Goal: Task Accomplishment & Management: Manage account settings

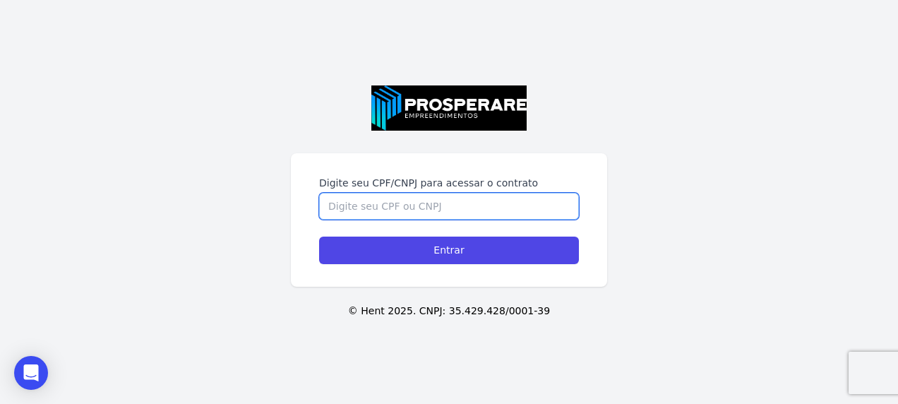
click at [364, 217] on input "Digite seu CPF/CNPJ para acessar o contrato" at bounding box center [449, 206] width 260 height 27
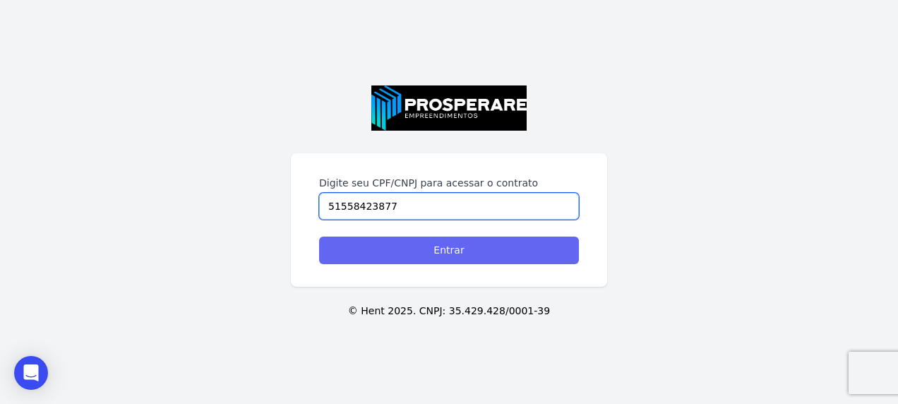
type input "51558423877"
click at [365, 240] on input "Entrar" at bounding box center [449, 251] width 260 height 28
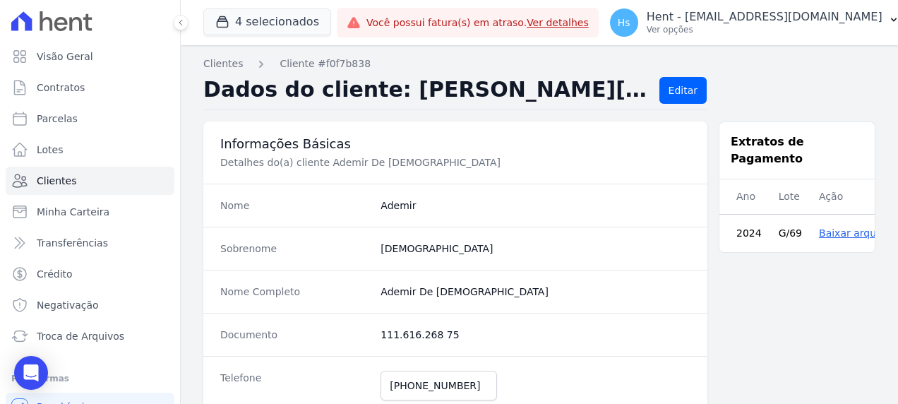
scroll to position [286, 0]
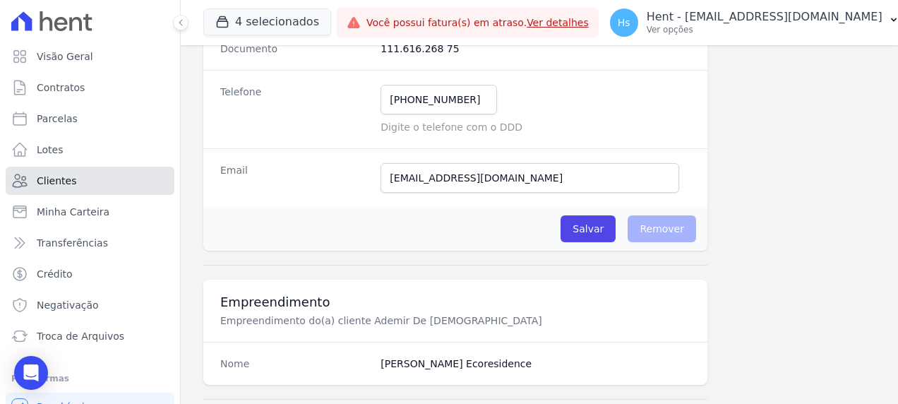
click at [59, 179] on span "Clientes" at bounding box center [57, 181] width 40 height 14
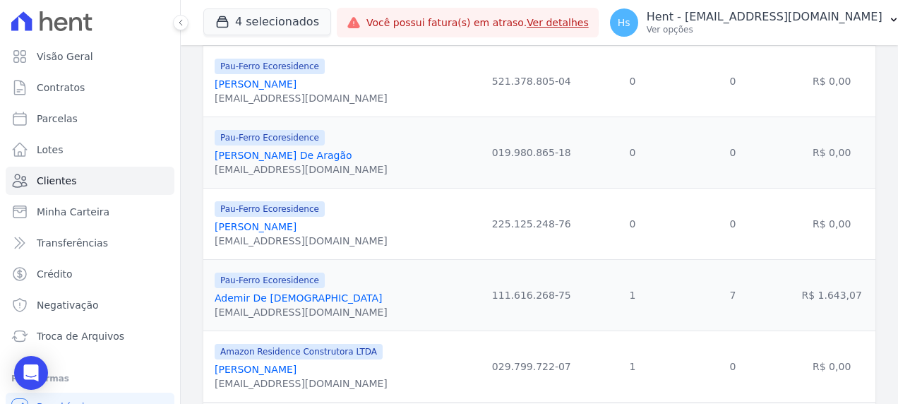
scroll to position [71, 0]
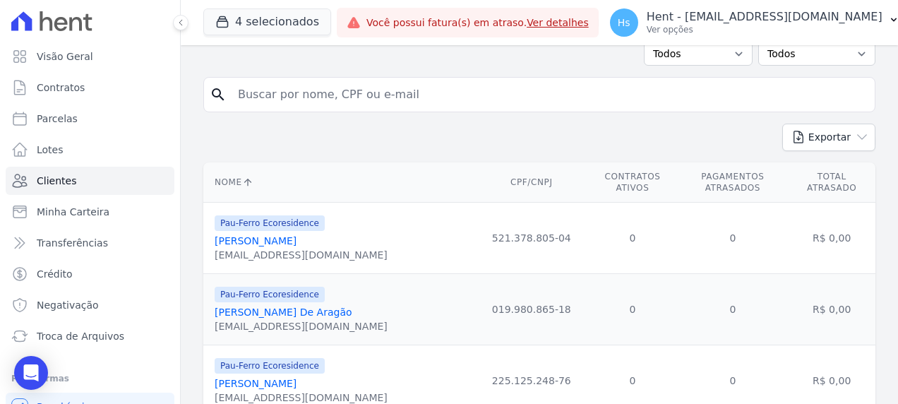
click at [271, 101] on input "search" at bounding box center [549, 94] width 640 height 28
type input "Ademir"
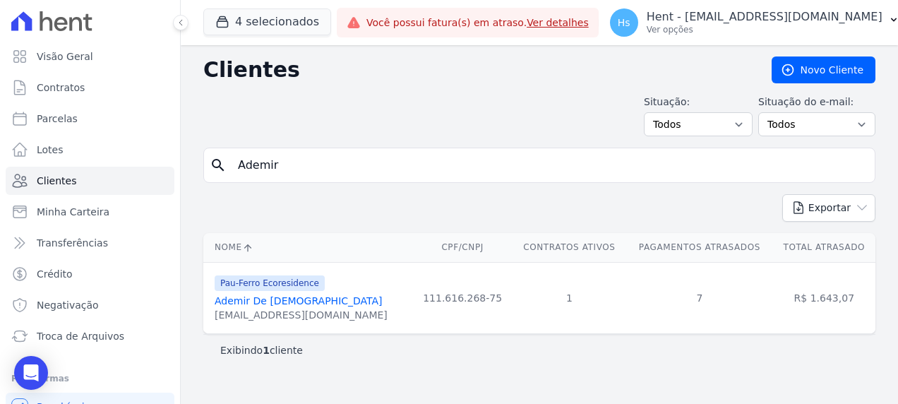
click at [250, 301] on link "Ademir De Jesus" at bounding box center [299, 300] width 168 height 11
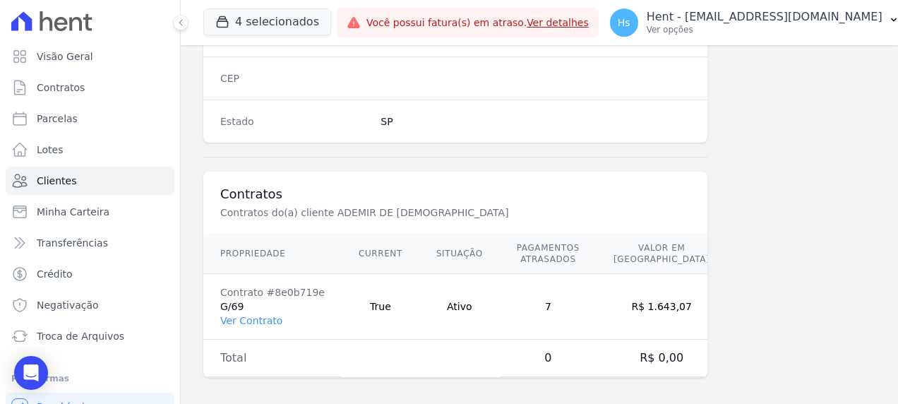
scroll to position [921, 0]
click at [239, 314] on link "Ver Contrato" at bounding box center [251, 319] width 62 height 11
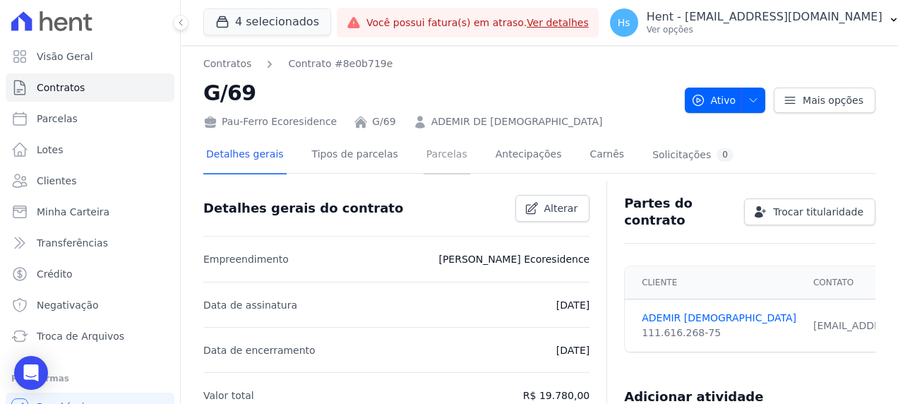
click at [436, 153] on link "Parcelas" at bounding box center [447, 155] width 47 height 37
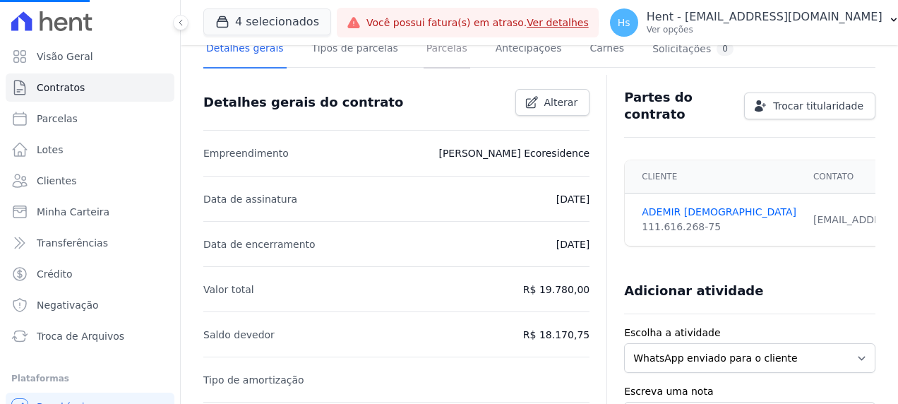
scroll to position [141, 0]
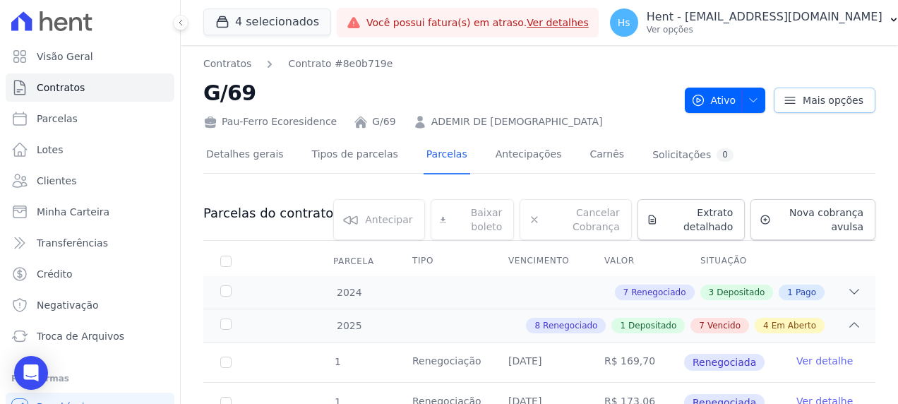
click at [852, 105] on span "Mais opções" at bounding box center [833, 100] width 61 height 14
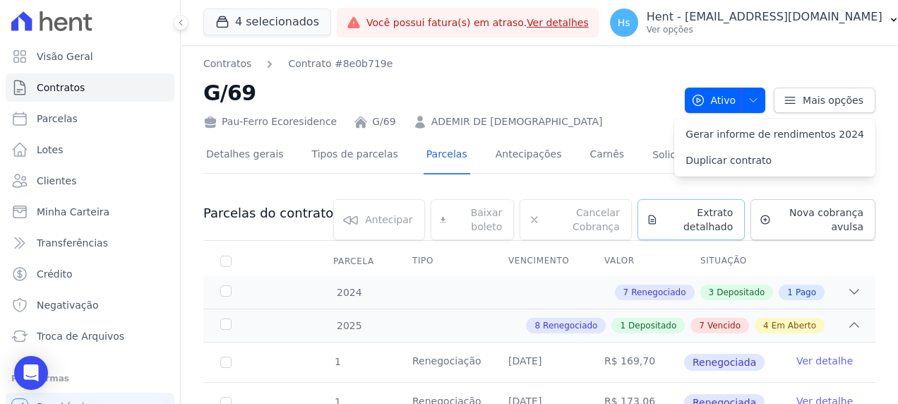
click at [708, 232] on span "Extrato detalhado" at bounding box center [699, 219] width 70 height 28
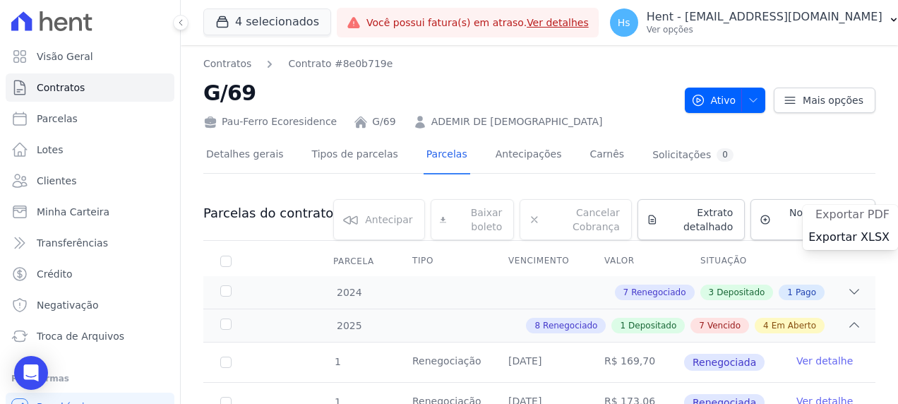
click at [820, 220] on span "Exportar PDF" at bounding box center [853, 215] width 74 height 14
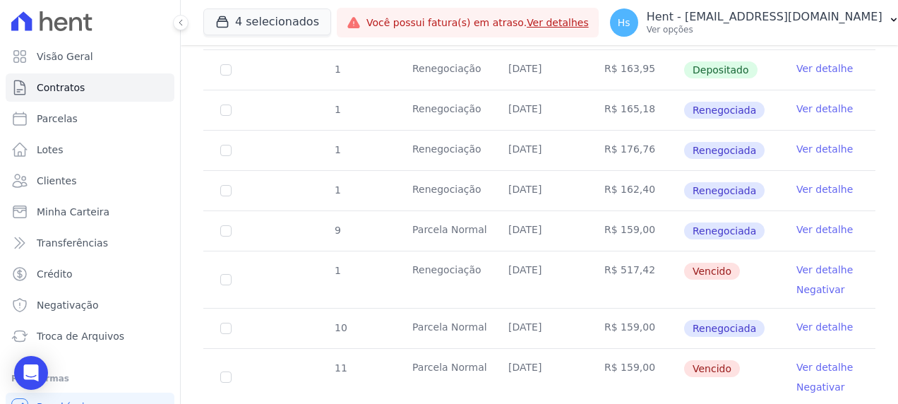
scroll to position [494, 0]
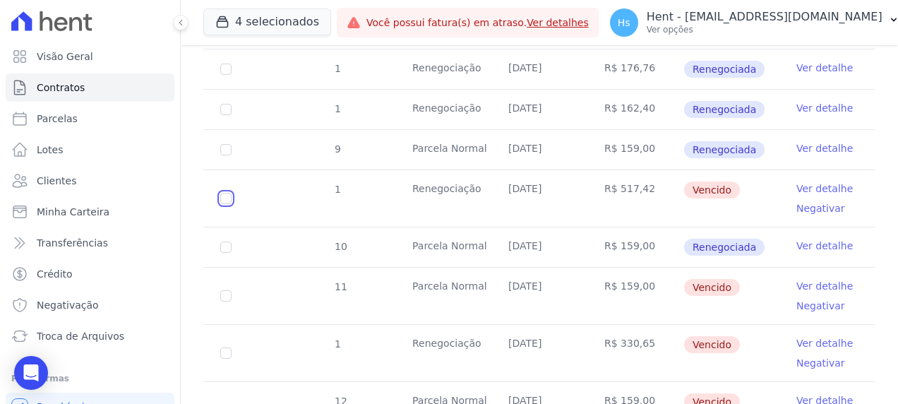
click at [227, 195] on input "checkbox" at bounding box center [225, 198] width 11 height 11
checkbox input "true"
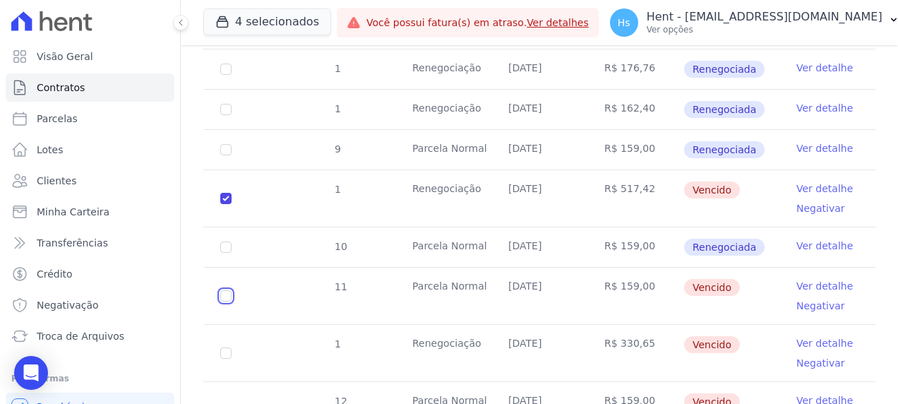
click at [226, 290] on input "checkbox" at bounding box center [225, 295] width 11 height 11
checkbox input "true"
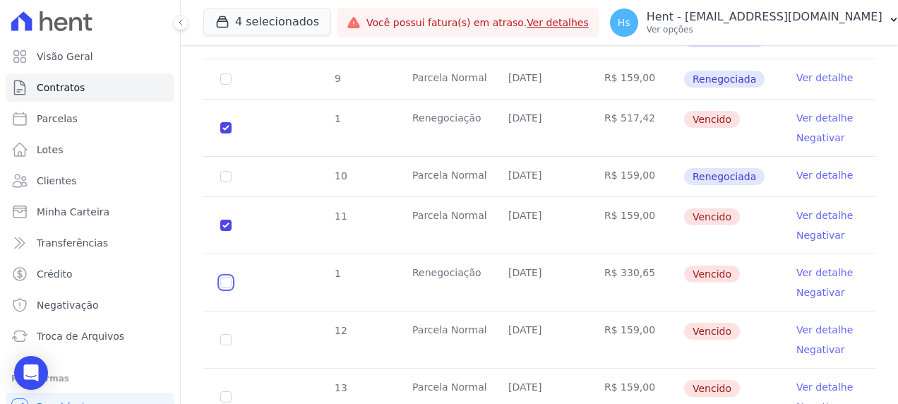
click at [230, 281] on input "checkbox" at bounding box center [225, 282] width 11 height 11
checkbox input "true"
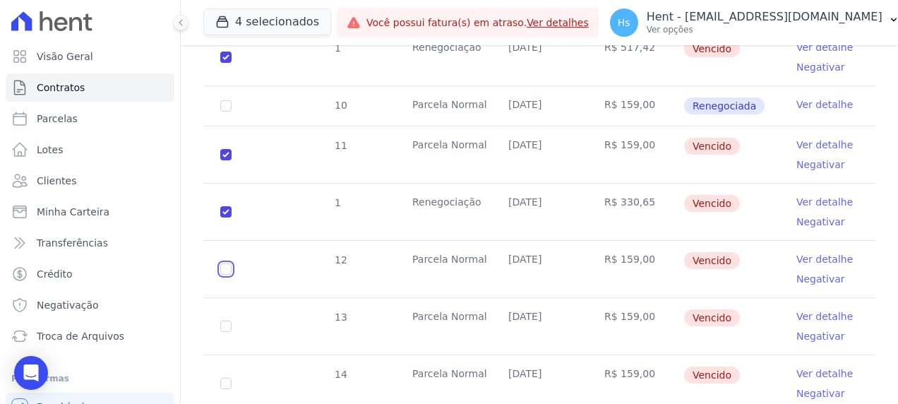
click at [226, 267] on input "checkbox" at bounding box center [225, 268] width 11 height 11
checkbox input "true"
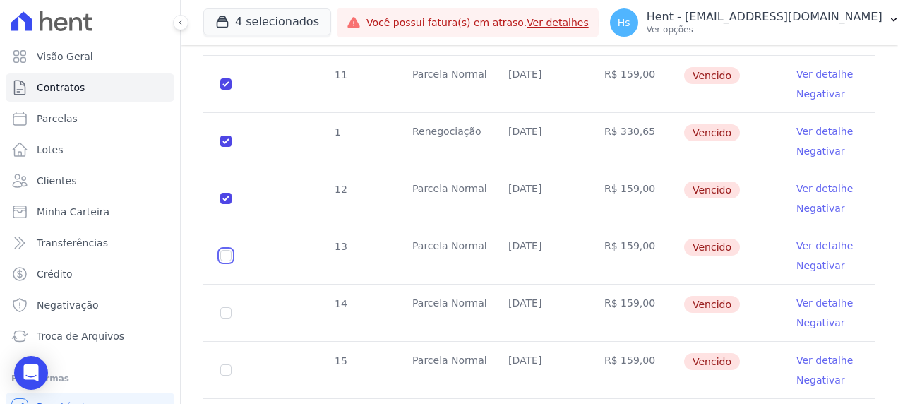
click at [229, 254] on input "checkbox" at bounding box center [225, 255] width 11 height 11
checkbox input "true"
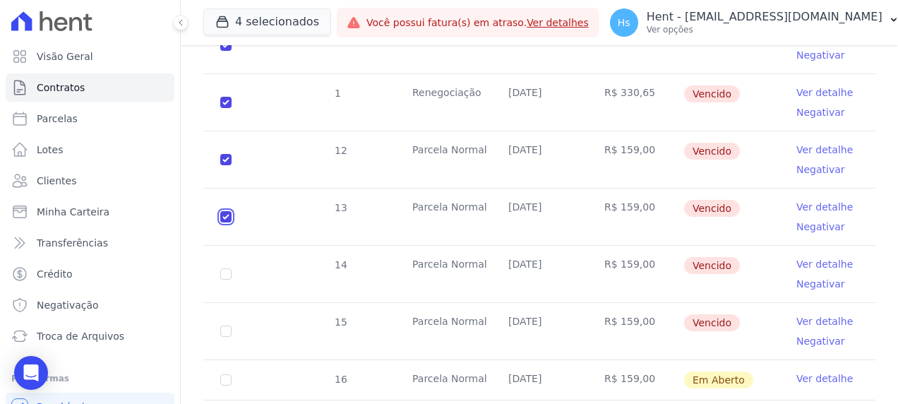
scroll to position [792, 0]
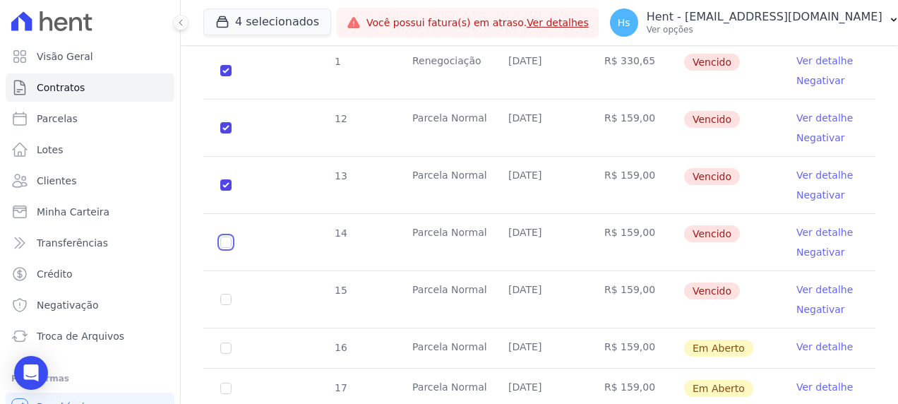
click at [223, 237] on input "checkbox" at bounding box center [225, 242] width 11 height 11
checkbox input "true"
click at [229, 294] on input "checkbox" at bounding box center [225, 299] width 11 height 11
checkbox input "true"
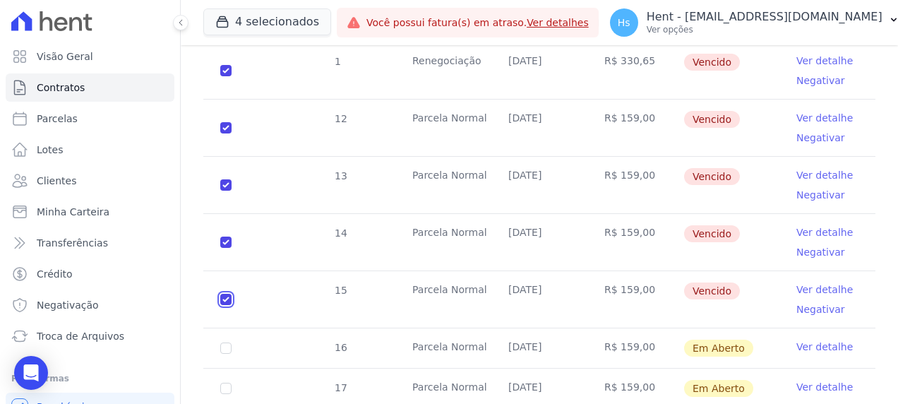
checkbox input "true"
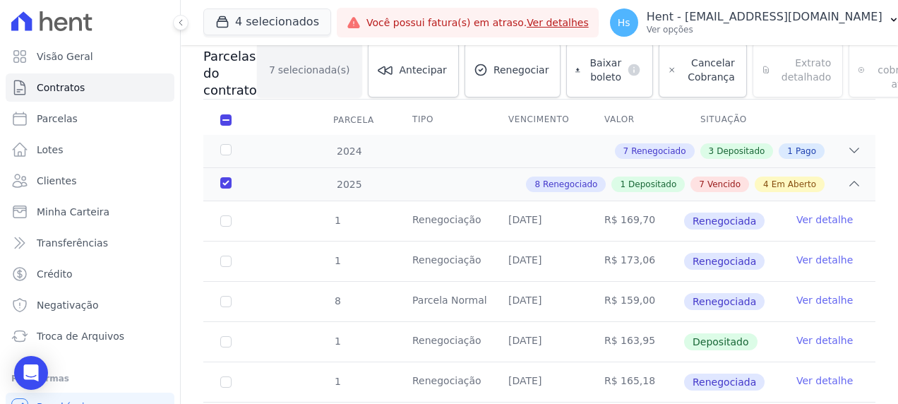
scroll to position [86, 0]
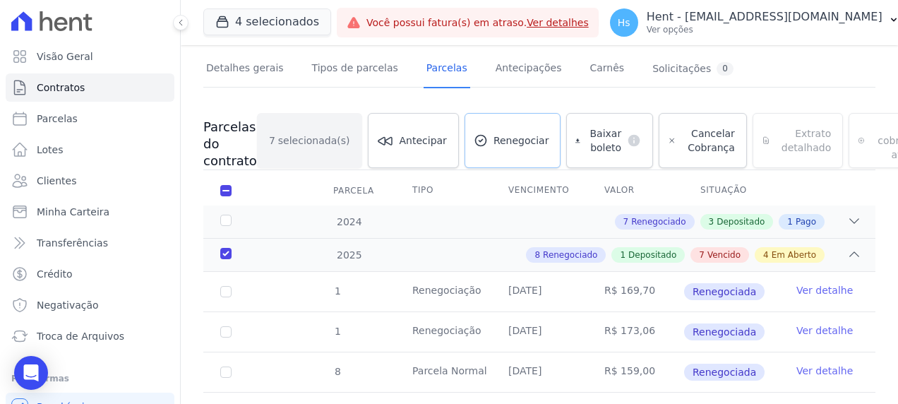
click at [496, 154] on link "Renegociar" at bounding box center [513, 140] width 97 height 55
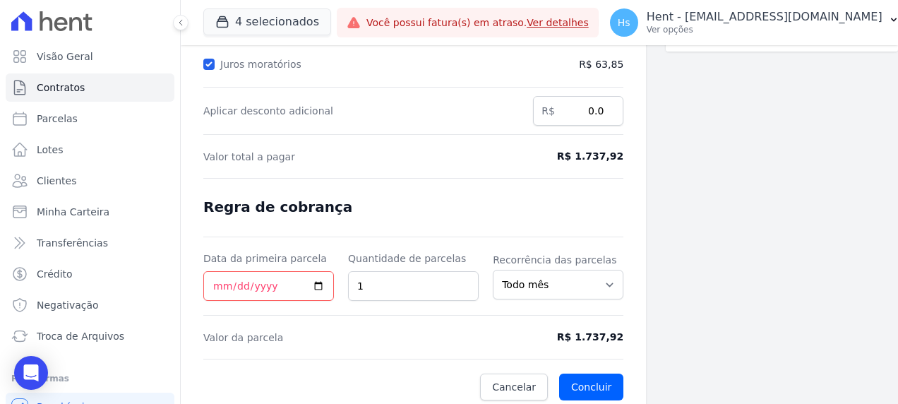
scroll to position [299, 0]
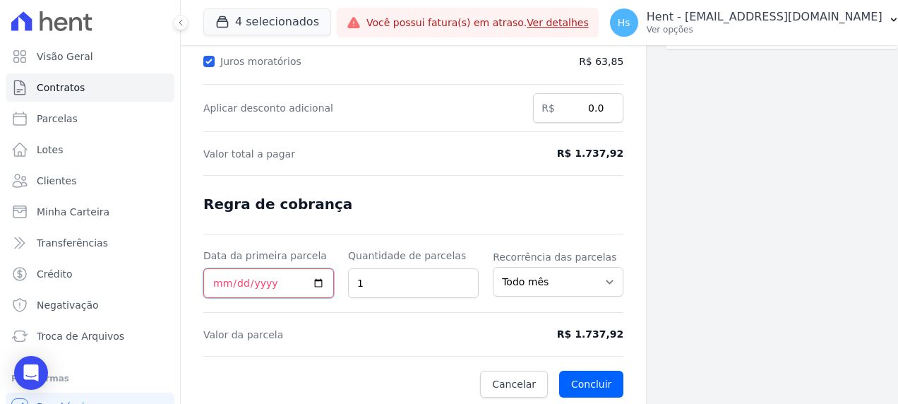
click at [326, 279] on input "Data da primeira parcela" at bounding box center [268, 283] width 131 height 30
click at [318, 279] on input "Data da primeira parcela" at bounding box center [268, 283] width 131 height 30
type input "2025-09-24"
click at [607, 273] on select "Todo mês A cada 2 meses A cada 3 meses A cada 6 meses A cada 10 meses A cada 12…" at bounding box center [558, 282] width 131 height 30
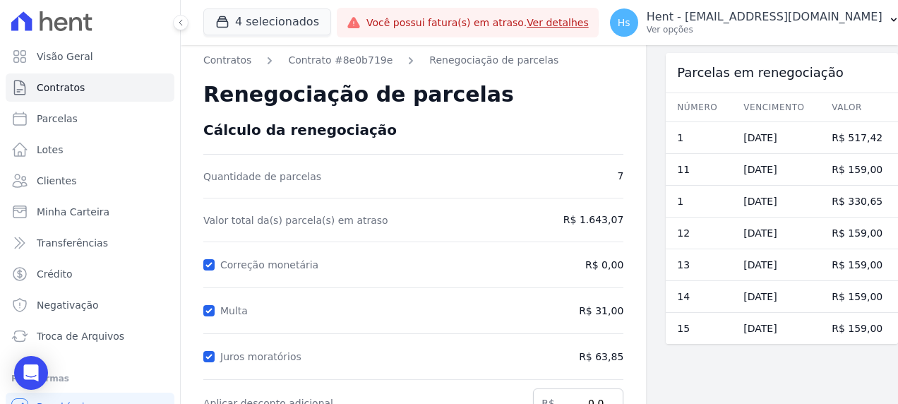
scroll to position [0, 0]
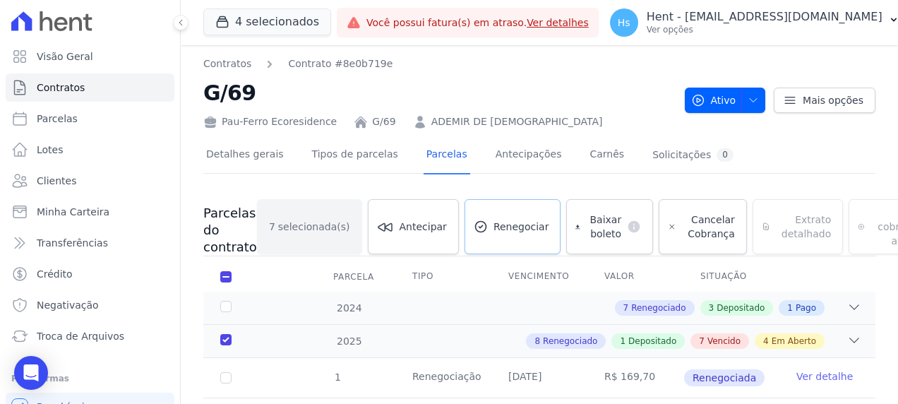
click at [494, 229] on span "Renegociar" at bounding box center [522, 227] width 56 height 14
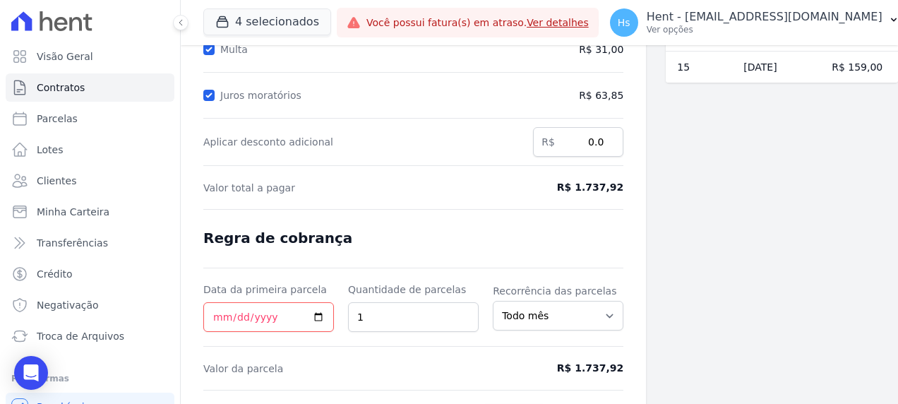
scroll to position [282, 0]
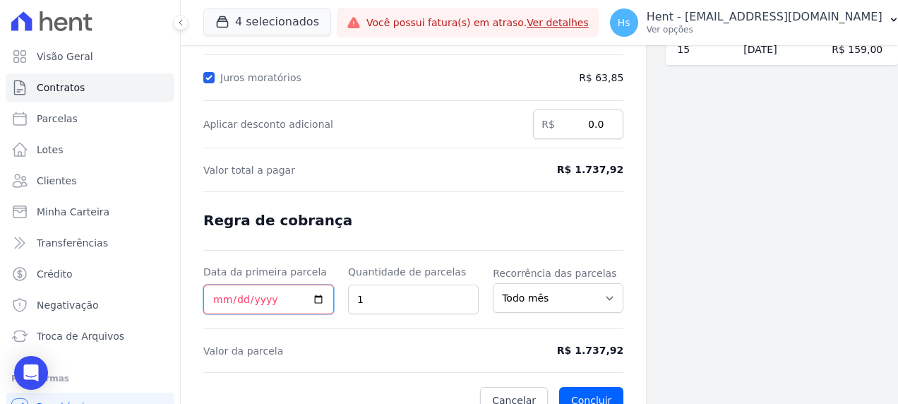
click at [316, 294] on input "Data da primeira parcela" at bounding box center [268, 300] width 131 height 30
click at [318, 294] on input "2025-09-26" at bounding box center [268, 300] width 131 height 30
click at [303, 290] on input "2025-09-23" at bounding box center [268, 300] width 131 height 30
click at [309, 290] on input "2025-09-23" at bounding box center [268, 300] width 131 height 30
click at [310, 293] on input "2025-09-23" at bounding box center [268, 300] width 131 height 30
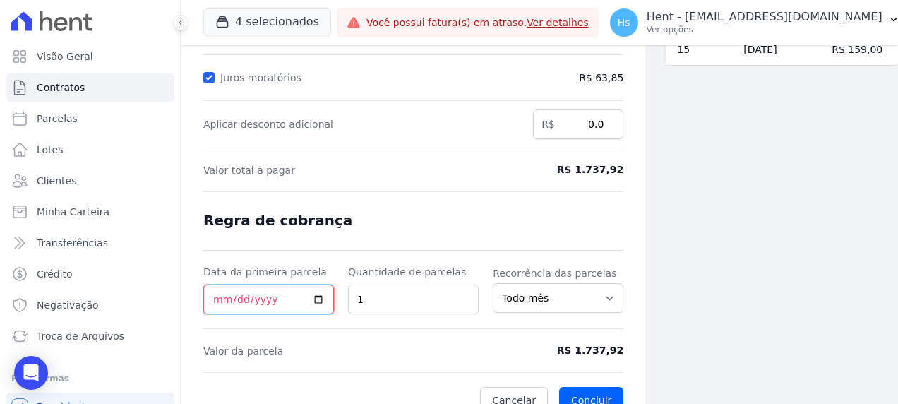
type input "2025-09-24"
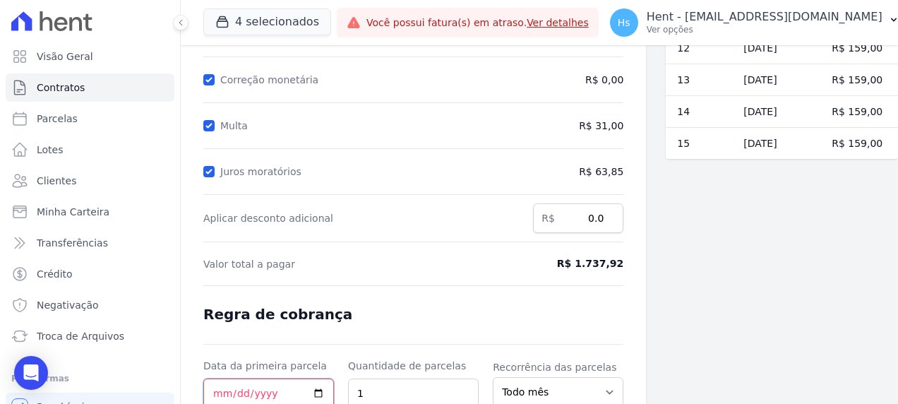
scroll to position [71, 0]
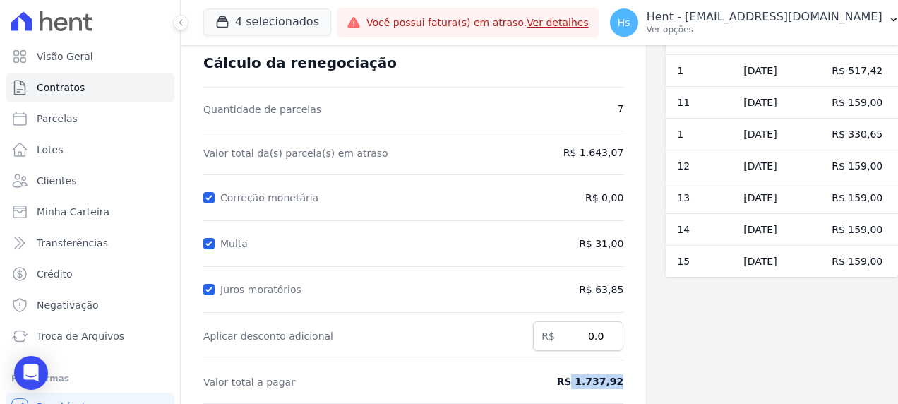
drag, startPoint x: 616, startPoint y: 378, endPoint x: 575, endPoint y: 384, distance: 41.3
click at [575, 384] on span "R$ 1.737,92" at bounding box center [576, 381] width 95 height 15
copy span "1.737,92"
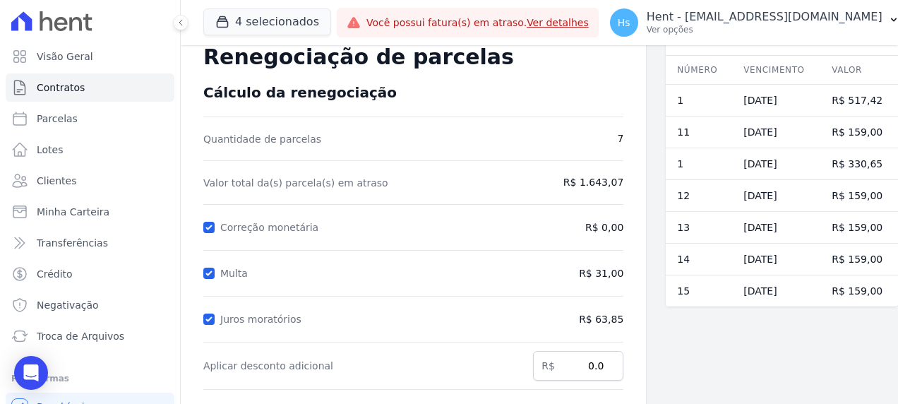
scroll to position [0, 0]
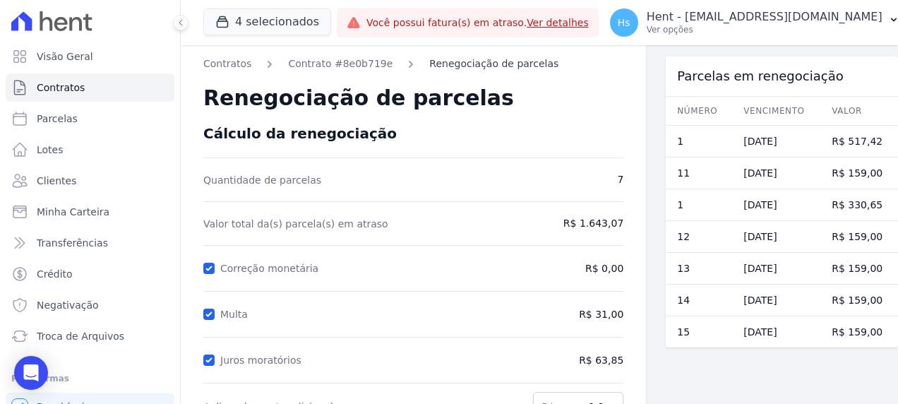
click at [475, 66] on link "Renegociação de parcelas" at bounding box center [493, 63] width 129 height 15
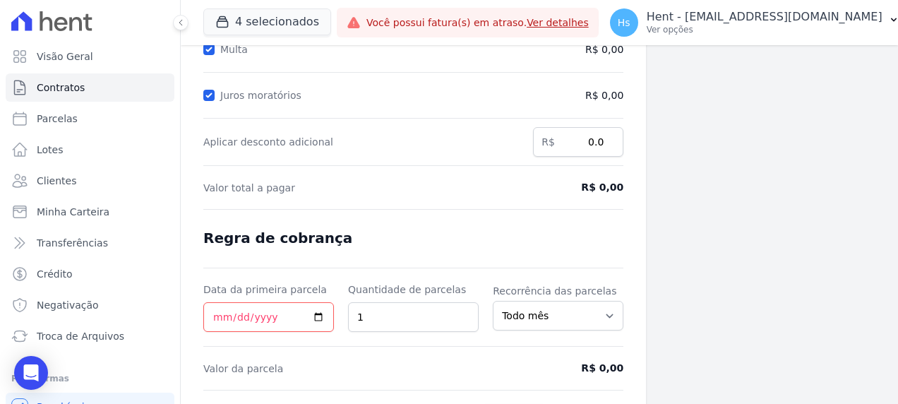
scroll to position [299, 0]
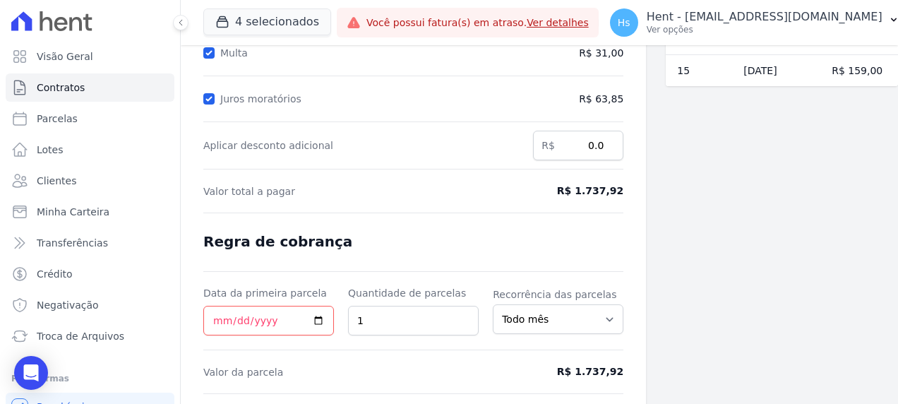
scroll to position [299, 0]
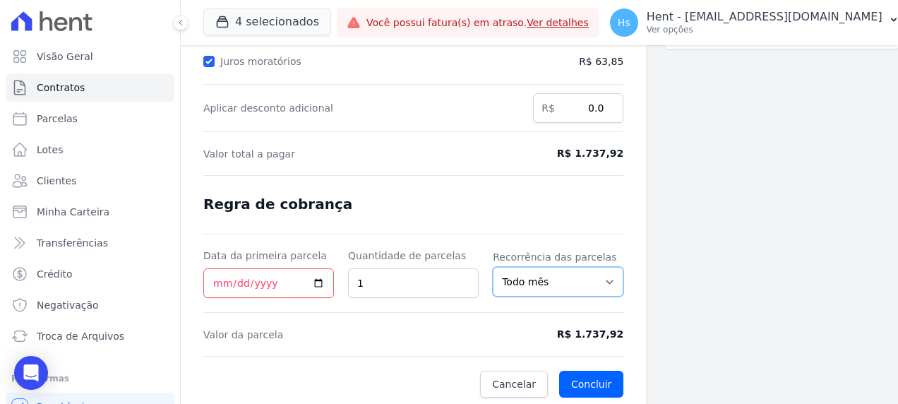
click at [599, 280] on select "Todo mês A cada 2 meses A cada 3 meses A cada 6 meses A cada 10 meses A cada 12…" at bounding box center [558, 282] width 131 height 30
click at [354, 336] on span "Valor da parcela" at bounding box center [358, 335] width 311 height 14
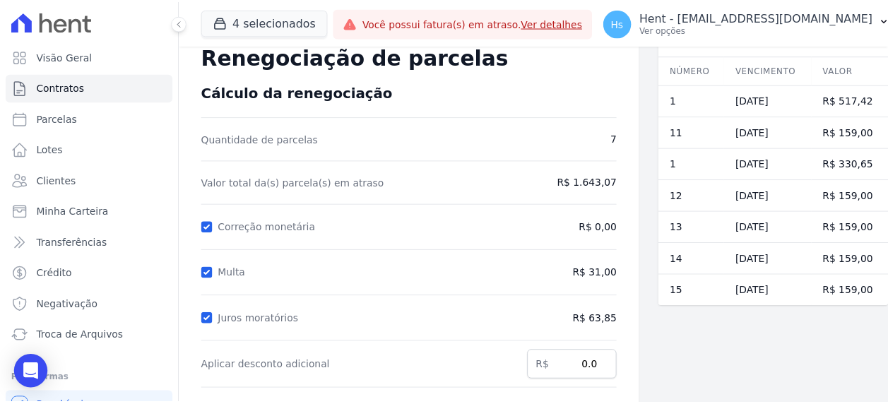
scroll to position [16, 0]
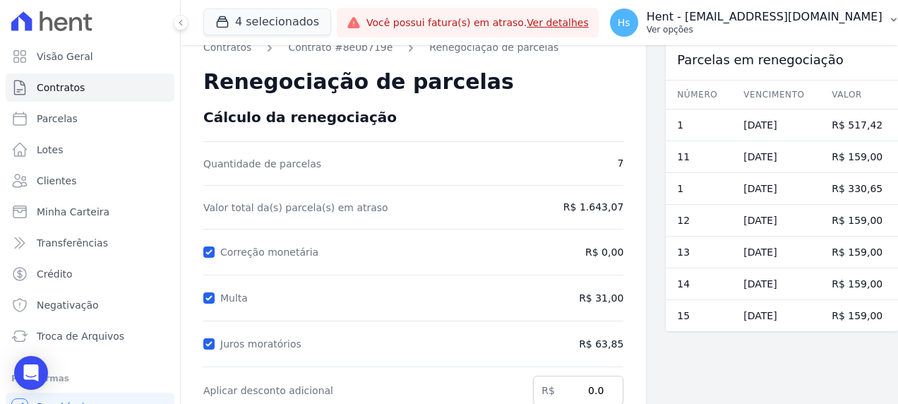
click at [866, 24] on p "Ver opções" at bounding box center [765, 29] width 236 height 11
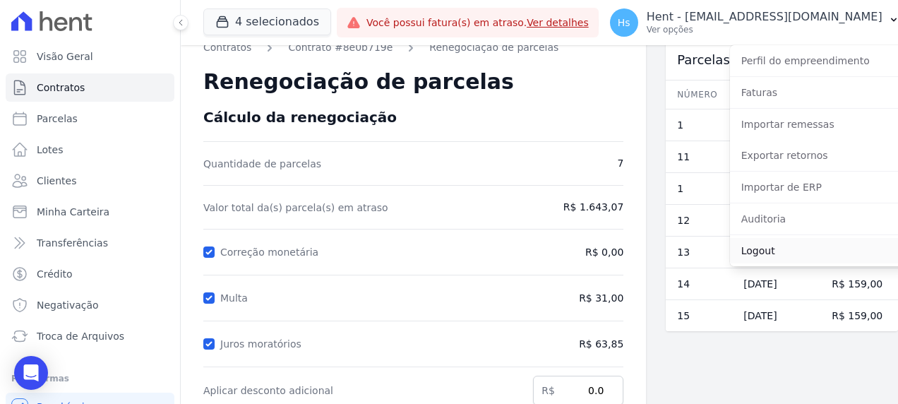
click at [754, 245] on link "Logout" at bounding box center [820, 250] width 181 height 25
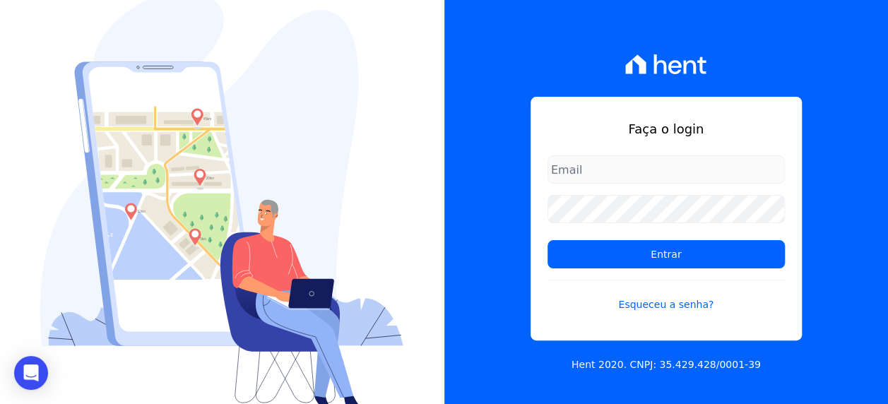
type input "suelem.almeida@e-arke.com"
